Goal: Learn about a topic

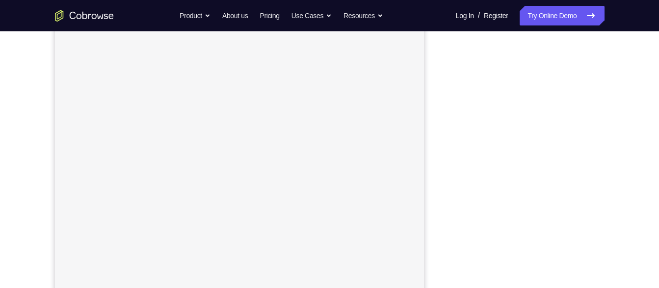
scroll to position [160, 0]
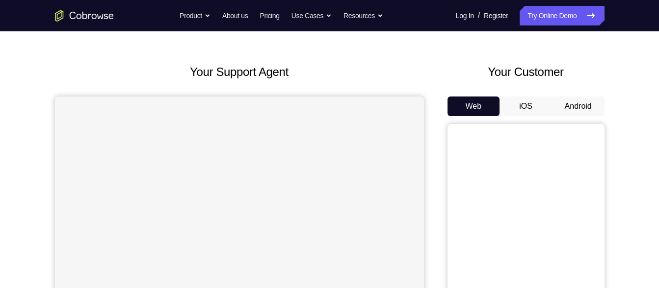
scroll to position [8, 0]
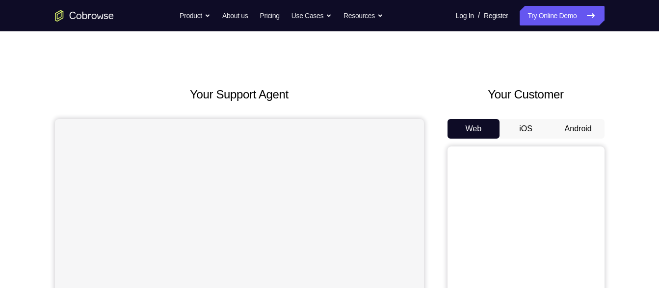
click at [532, 124] on button "iOS" at bounding box center [525, 129] width 52 height 20
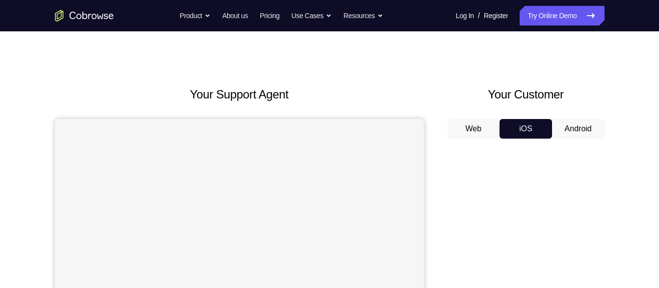
click at [561, 125] on button "Android" at bounding box center [578, 129] width 52 height 20
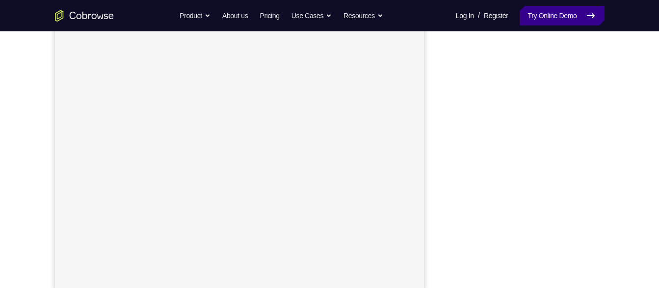
scroll to position [181, 0]
